Goal: Information Seeking & Learning: Learn about a topic

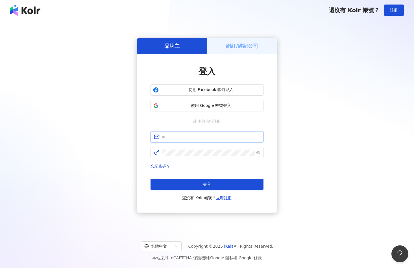
click at [212, 141] on span at bounding box center [206, 136] width 113 height 11
click at [207, 137] on input "text" at bounding box center [211, 136] width 98 height 6
type input "**********"
click at [205, 155] on span at bounding box center [206, 152] width 113 height 11
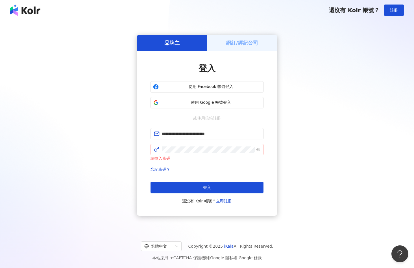
click at [205, 155] on span at bounding box center [206, 149] width 113 height 11
click at [205, 155] on div "請輸入密碼" at bounding box center [206, 158] width 113 height 6
click at [170, 251] on div "繁體中文 Copyright © 2025 iKala All Rights Reserved. 本站採用 reCAPTCHA 保護機制 | Google 隱…" at bounding box center [207, 249] width 414 height 38
click at [171, 248] on div "繁體中文" at bounding box center [158, 245] width 29 height 9
click at [167, 237] on div "日本語" at bounding box center [164, 234] width 32 height 6
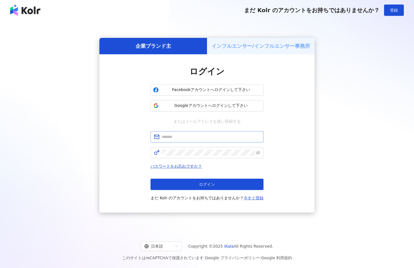
click at [225, 140] on span at bounding box center [206, 136] width 113 height 11
click at [232, 108] on button "Googleアカウントへログインして下さい" at bounding box center [206, 105] width 113 height 11
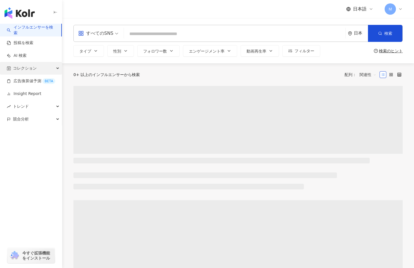
click at [40, 65] on div "コレクション" at bounding box center [31, 68] width 62 height 13
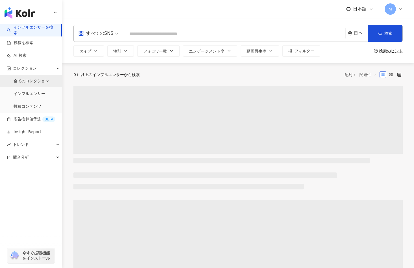
click at [41, 82] on link "全てのコレクション" at bounding box center [32, 81] width 36 height 6
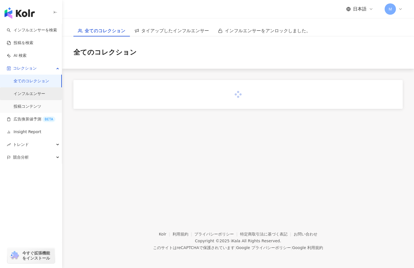
click at [38, 91] on link "インフルエンサー" at bounding box center [30, 94] width 32 height 6
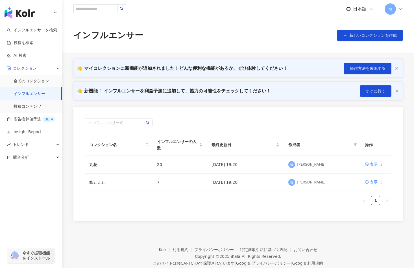
click at [262, 222] on footer "Kolr 利用規約 プライバシーポリシー 特定商取引法に基づく表記 お問い合わせ Copyright © 2025 iKala All Rights Rese…" at bounding box center [238, 251] width 352 height 63
drag, startPoint x: 289, startPoint y: 219, endPoint x: 341, endPoint y: 213, distance: 52.5
click at [289, 219] on div "インフルエンサー名 コレクション名 インフルエンサーの人数 最終更新日 作成者 操作 丸花 20 2025/09/29 19:20 藤 藤原滉一 表示 鮨五天…" at bounding box center [237, 164] width 329 height 114
click at [336, 207] on div "コレクション名 インフルエンサーの人数 最終更新日 作成者 操作 丸花 20 2025/09/29 19:20 藤 藤原滉一 表示 鮨五天五 7 2025/0…" at bounding box center [238, 171] width 307 height 75
click at [395, 67] on line "button" at bounding box center [396, 68] width 2 height 2
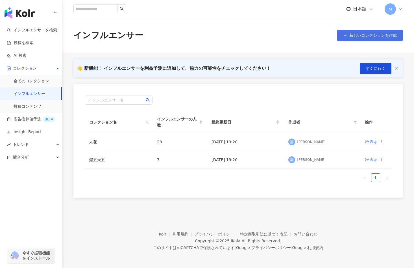
click at [389, 38] on button "新しいコレクションを作成" at bounding box center [369, 35] width 65 height 11
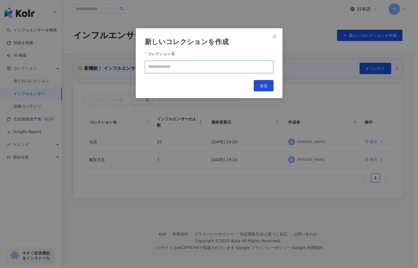
click at [203, 72] on input "コレクション名" at bounding box center [209, 66] width 129 height 13
type input "*"
type input "*********"
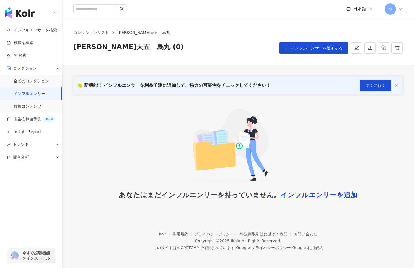
click at [172, 60] on div "コレクションリスト 京都　五天五　烏丸 京都　五天五　烏丸 (0) インフルエンサーを追加する" at bounding box center [238, 41] width 352 height 47
click at [338, 49] on span "インフルエンサーを追加する" at bounding box center [316, 48] width 51 height 5
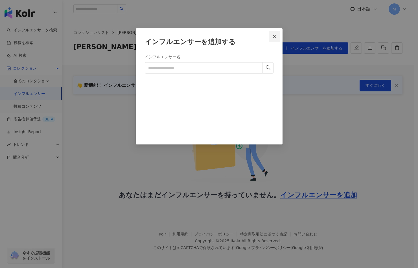
click at [275, 36] on icon "close" at bounding box center [274, 36] width 5 height 5
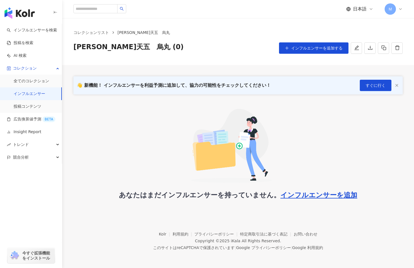
click at [99, 120] on div "あなたはまだインフルエンサーを持っていません。 インフルエンサーを追加" at bounding box center [237, 150] width 329 height 99
click at [20, 55] on link "AI 検索" at bounding box center [17, 56] width 20 height 6
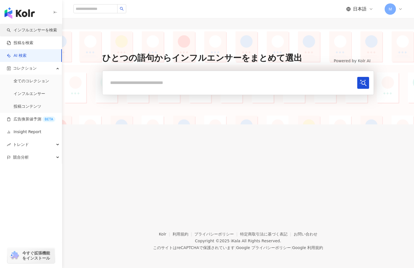
click at [38, 29] on link "インフルエンサーを検索" at bounding box center [32, 30] width 50 height 6
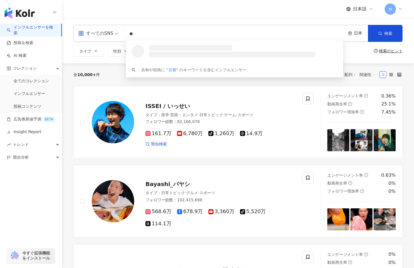
type input "**"
click at [86, 59] on div "すべてのSNS ** 日本 検索 loading 名称や投稿に “ 京都 ” のキーワードを含むインフルエンサー タイプ 性別 フォロワー数 エンゲージメント…" at bounding box center [238, 40] width 352 height 45
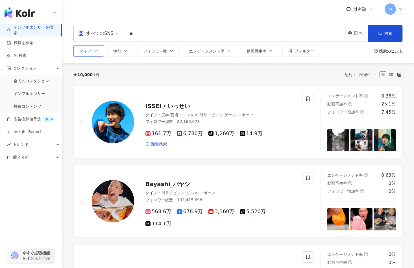
click at [92, 54] on button "タイプ" at bounding box center [88, 50] width 30 height 11
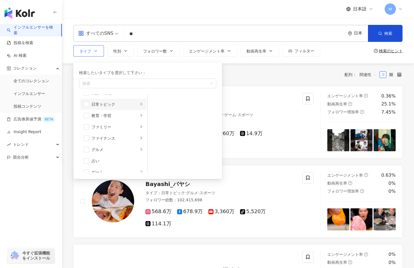
scroll to position [103, 0]
click at [113, 85] on div "button" at bounding box center [144, 83] width 129 height 4
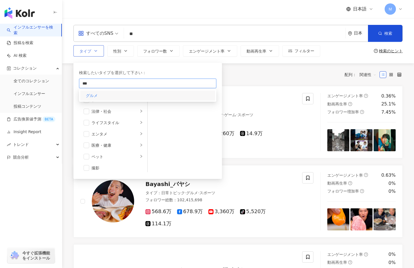
type input "***"
click at [123, 95] on div "グルメ" at bounding box center [147, 95] width 135 height 10
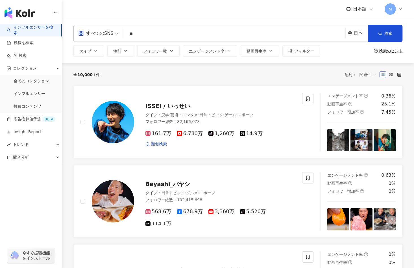
click at [262, 76] on div "全 10,000+ 件 配列： 関連性" at bounding box center [237, 74] width 329 height 9
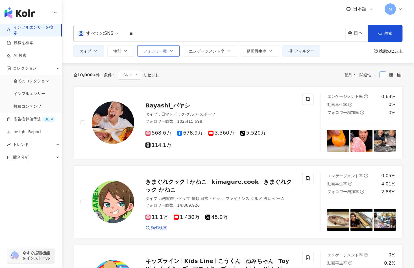
click at [170, 52] on icon "button" at bounding box center [171, 51] width 5 height 5
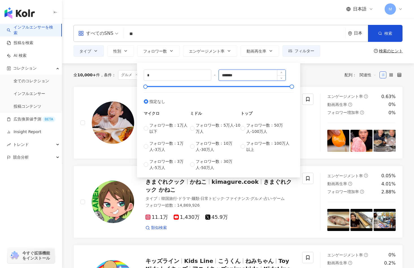
click at [261, 78] on input "*******" at bounding box center [252, 75] width 67 height 11
type input "****"
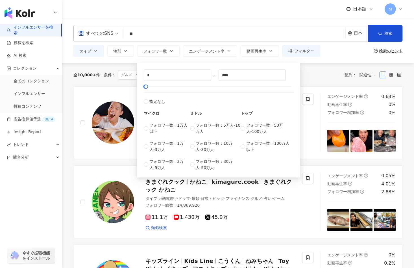
click at [188, 84] on div "* - **** 指定なし マイクロ フォロワー数：1万人以下 フォロワー数：1万人-3万人 フォロワー数：3万人-5万人 ミドル フォロワー数：5万人-10…" at bounding box center [219, 119] width 150 height 101
click at [191, 78] on input "*" at bounding box center [177, 75] width 67 height 11
type input "*"
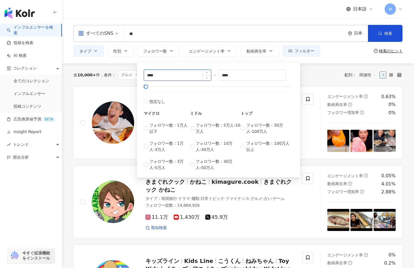
type input "****"
click at [330, 78] on div "全 10,000+ 件 条件 ： グルメ リセット 配列： 関連性" at bounding box center [237, 75] width 329 height 10
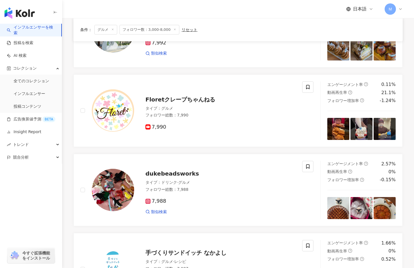
scroll to position [849, 0]
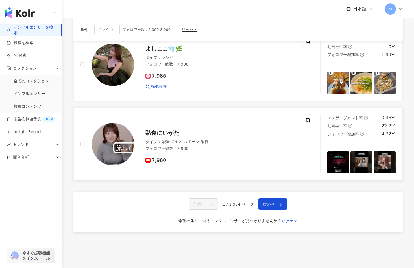
click at [156, 159] on span "7,980" at bounding box center [155, 160] width 21 height 6
click at [263, 203] on span "次のページ" at bounding box center [273, 204] width 20 height 5
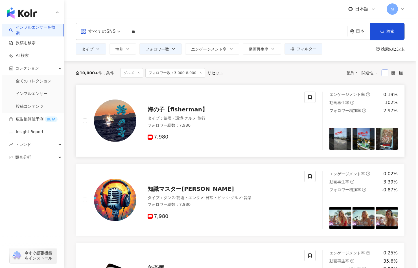
scroll to position [0, 0]
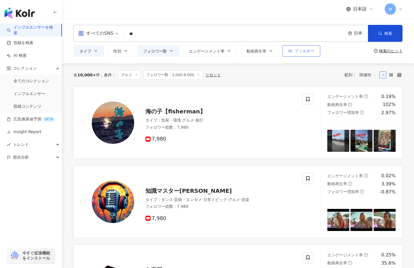
click at [300, 51] on span "フィルター" at bounding box center [304, 51] width 20 height 5
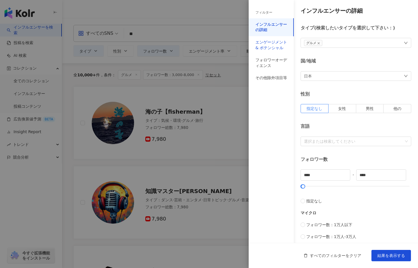
click at [275, 49] on div "エンゲージメント & ポテンシャル" at bounding box center [271, 45] width 32 height 11
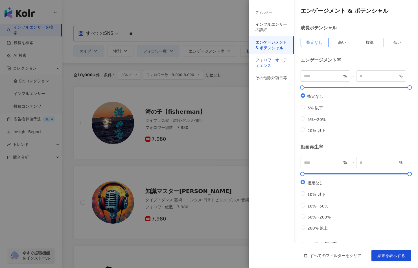
click at [274, 60] on div "フォロワーオーディエンス" at bounding box center [271, 62] width 32 height 11
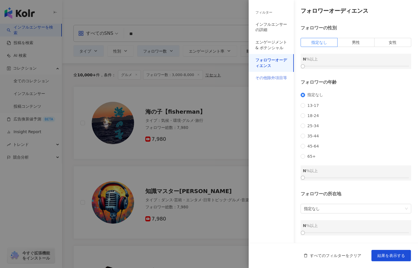
click at [273, 74] on div "その他除外項目等" at bounding box center [271, 78] width 45 height 12
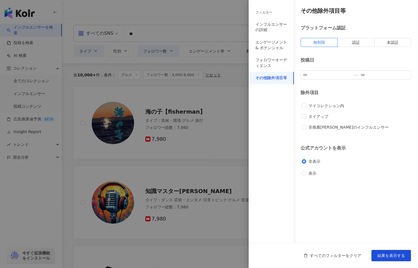
click at [211, 97] on div at bounding box center [209, 134] width 418 height 268
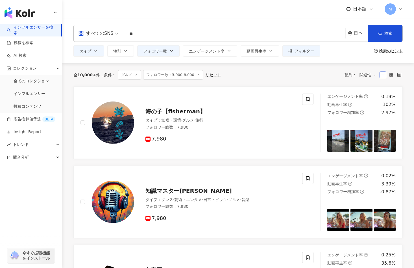
click at [208, 30] on input "**" at bounding box center [234, 34] width 217 height 11
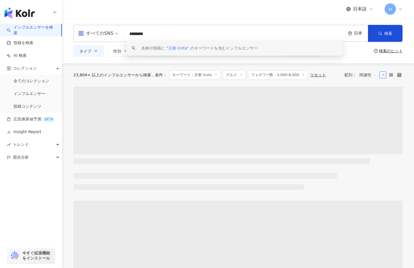
type input "********"
click at [353, 51] on div "タイプ 性別 フォロワー数 エンゲージメント率 動画再生率 フィルター フィルター インフルエンサーの詳細 エンゲージメント & ポテンシャル フォロワーオー…" at bounding box center [237, 50] width 329 height 11
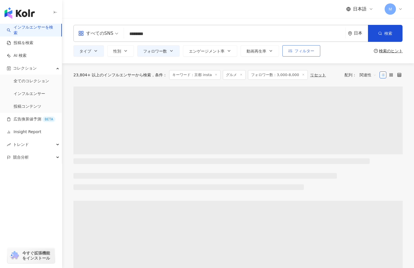
click at [298, 51] on span "フィルター" at bounding box center [304, 51] width 20 height 5
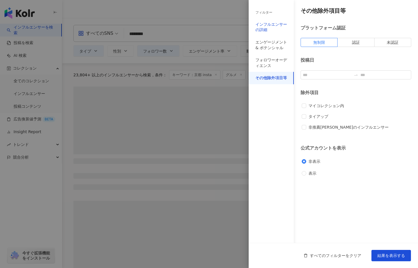
click at [273, 25] on div "インフルエンサーの詳細" at bounding box center [271, 27] width 32 height 11
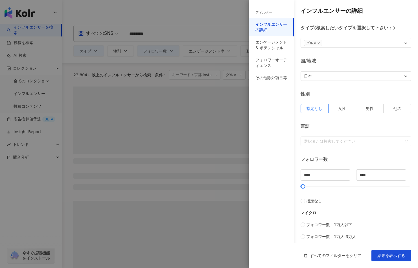
click at [274, 14] on div "フィルター" at bounding box center [271, 13] width 45 height 12
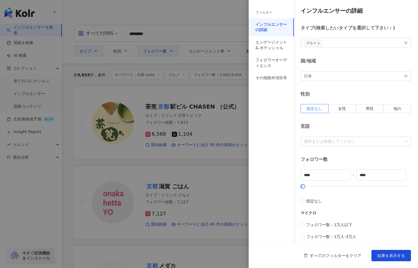
click at [232, 196] on div at bounding box center [209, 134] width 418 height 268
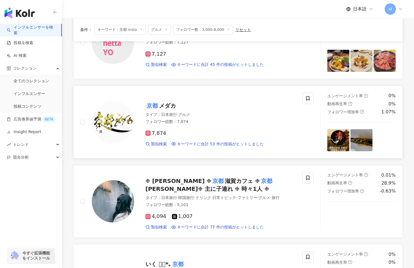
scroll to position [164, 0]
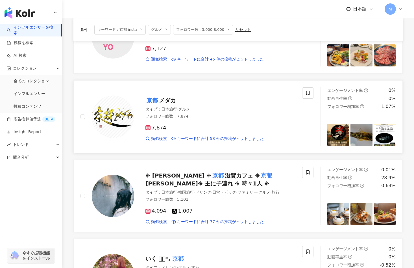
click at [158, 100] on mark "京都" at bounding box center [152, 100] width 14 height 9
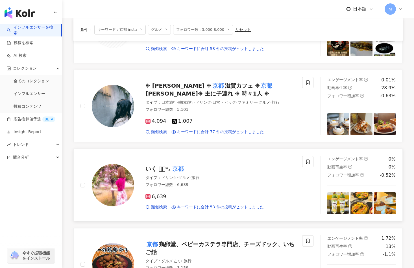
scroll to position [0, 0]
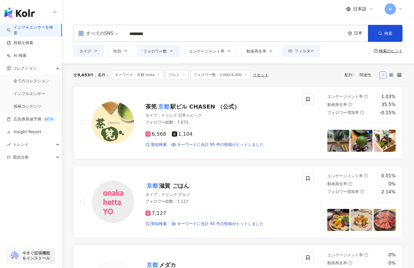
click at [153, 33] on input "********" at bounding box center [234, 34] width 217 height 11
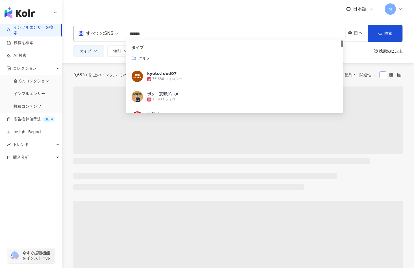
type input "******"
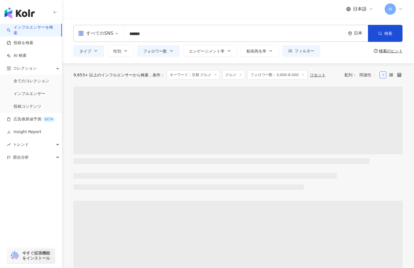
click at [269, 17] on div "日本語 Ｍ" at bounding box center [237, 9] width 329 height 18
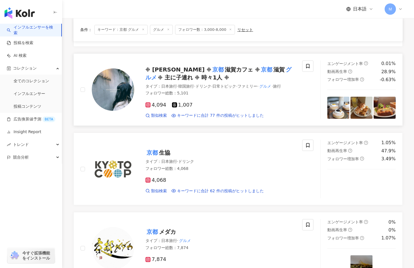
scroll to position [80, 0]
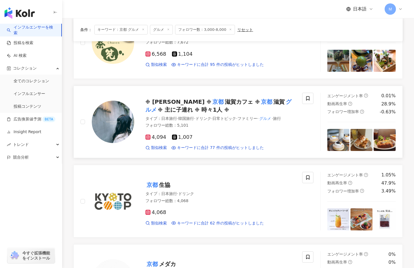
click at [157, 137] on span "4,094" at bounding box center [155, 137] width 21 height 6
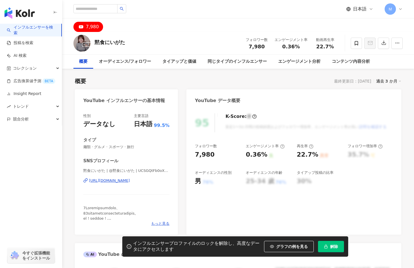
scroll to position [47, 0]
